Goal: Find specific page/section

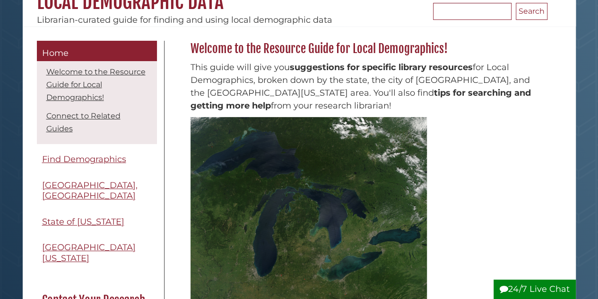
scroll to position [107, 0]
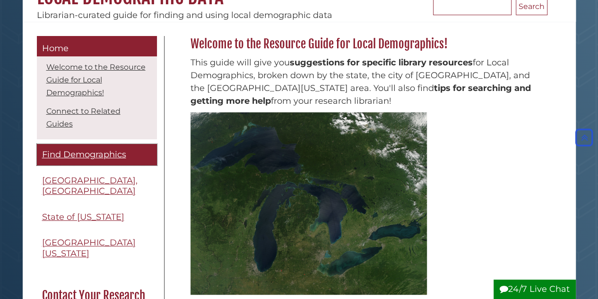
click at [67, 150] on span "Find Demographics" at bounding box center [84, 154] width 84 height 10
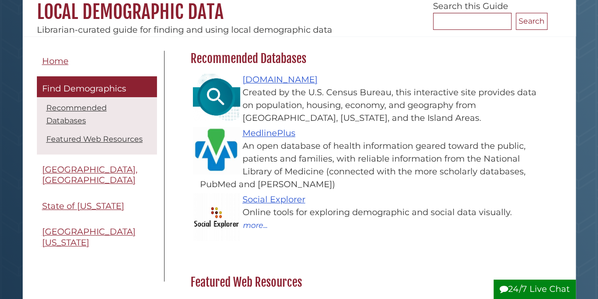
scroll to position [94, 0]
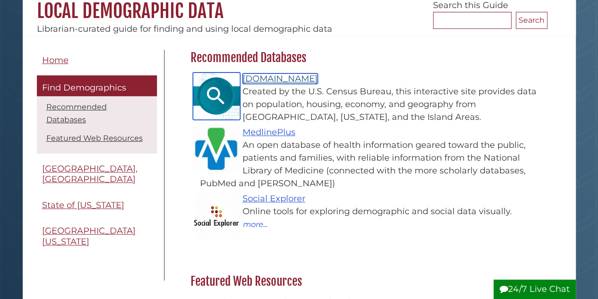
click at [281, 77] on link "[DOMAIN_NAME]" at bounding box center [280, 78] width 75 height 10
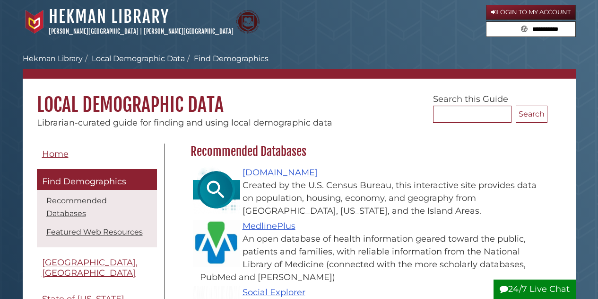
scroll to position [94, 0]
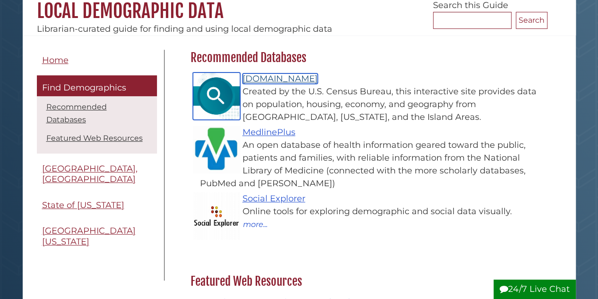
click at [268, 81] on link "Data.census.gov" at bounding box center [280, 78] width 75 height 10
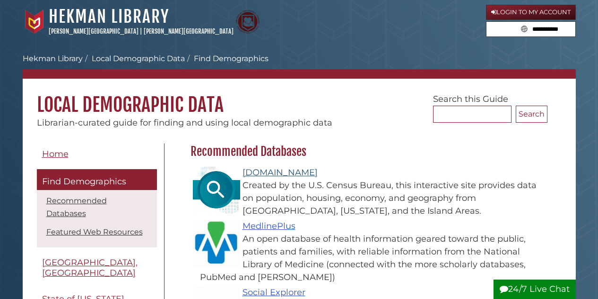
scroll to position [94, 0]
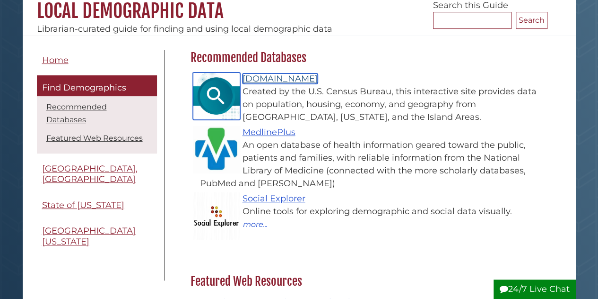
click at [272, 77] on link "Data.census.gov" at bounding box center [280, 78] width 75 height 10
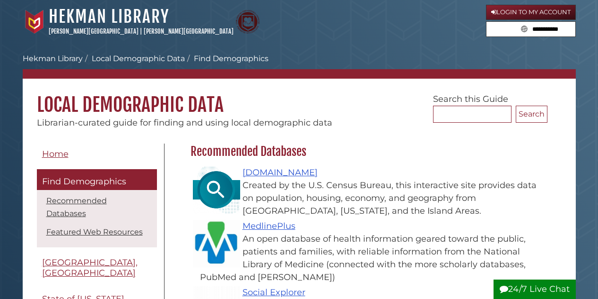
scroll to position [94, 0]
